Goal: Task Accomplishment & Management: Manage account settings

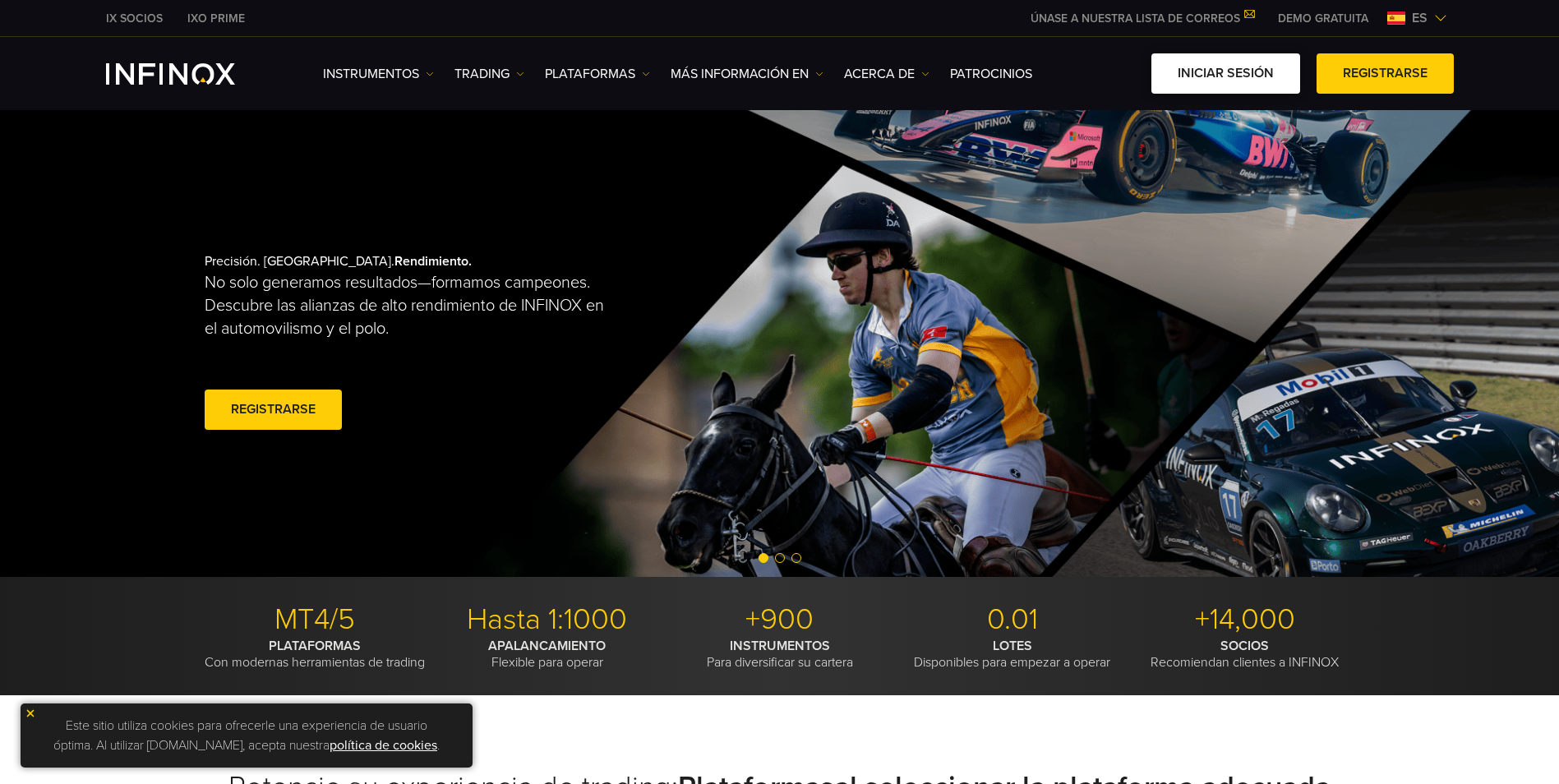
click at [1204, 78] on link "Iniciar sesión" at bounding box center [1225, 74] width 149 height 40
click at [1239, 82] on link "Iniciar sesión" at bounding box center [1225, 74] width 149 height 40
